Goal: Navigation & Orientation: Find specific page/section

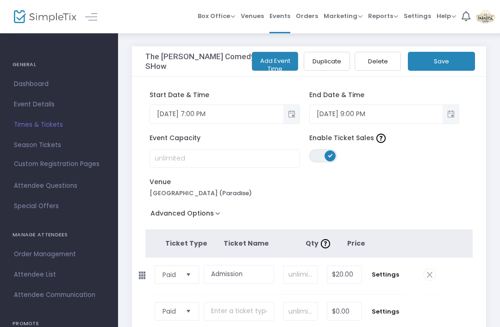
click at [33, 86] on span "Dashboard" at bounding box center [59, 84] width 90 height 12
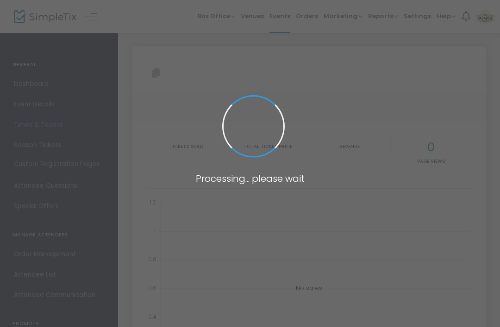
type input "https://www.simpletix.com/e/the-karen-morgan-comedy-show-tickets-230283"
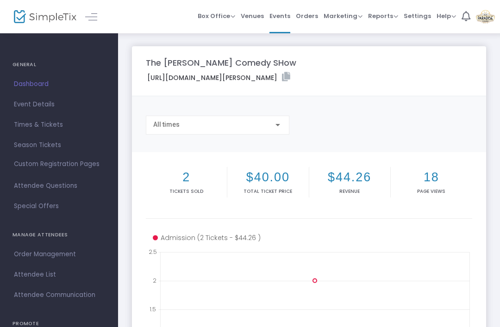
click at [289, 15] on span "Events" at bounding box center [279, 16] width 21 height 24
